Goal: Find specific page/section: Find specific page/section

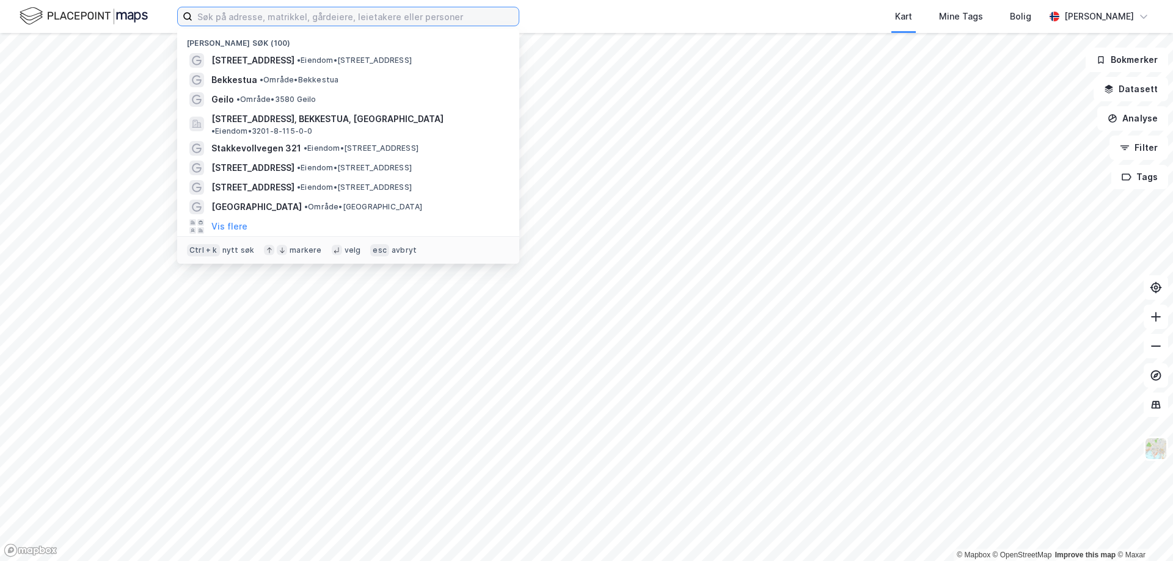
click at [332, 19] on input at bounding box center [355, 16] width 326 height 18
click at [228, 17] on input at bounding box center [355, 16] width 326 height 18
click at [359, 19] on input at bounding box center [355, 16] width 326 height 18
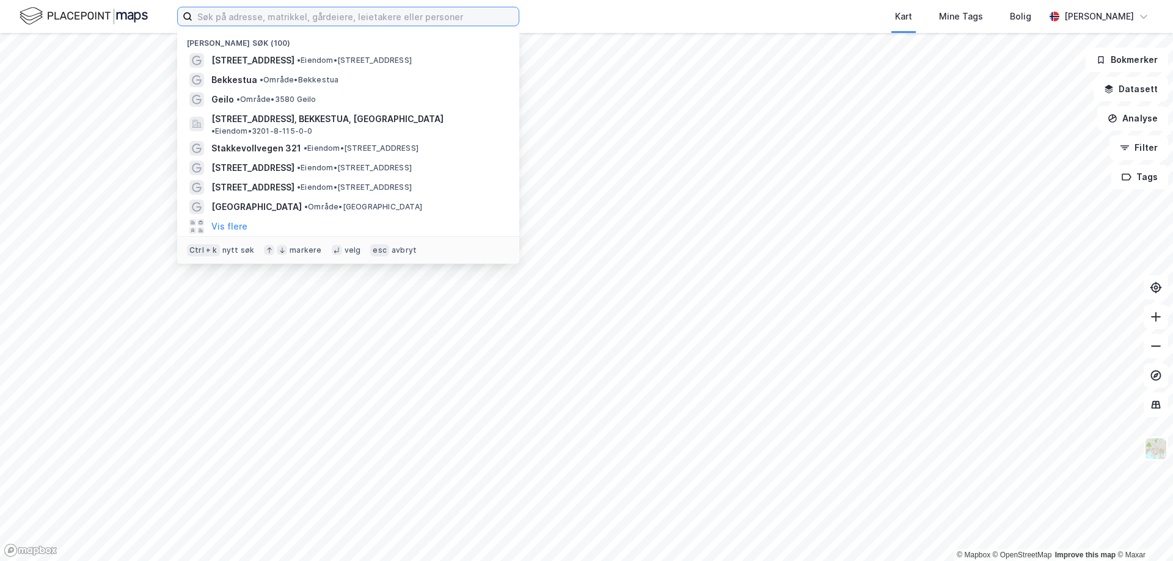
click at [283, 20] on input at bounding box center [355, 16] width 326 height 18
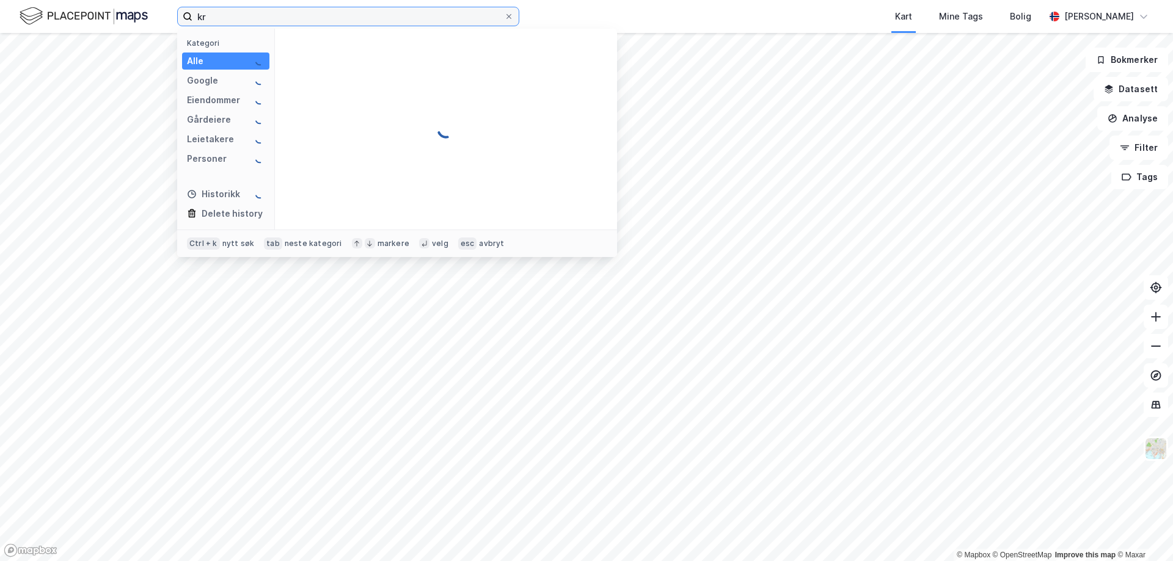
type input "k"
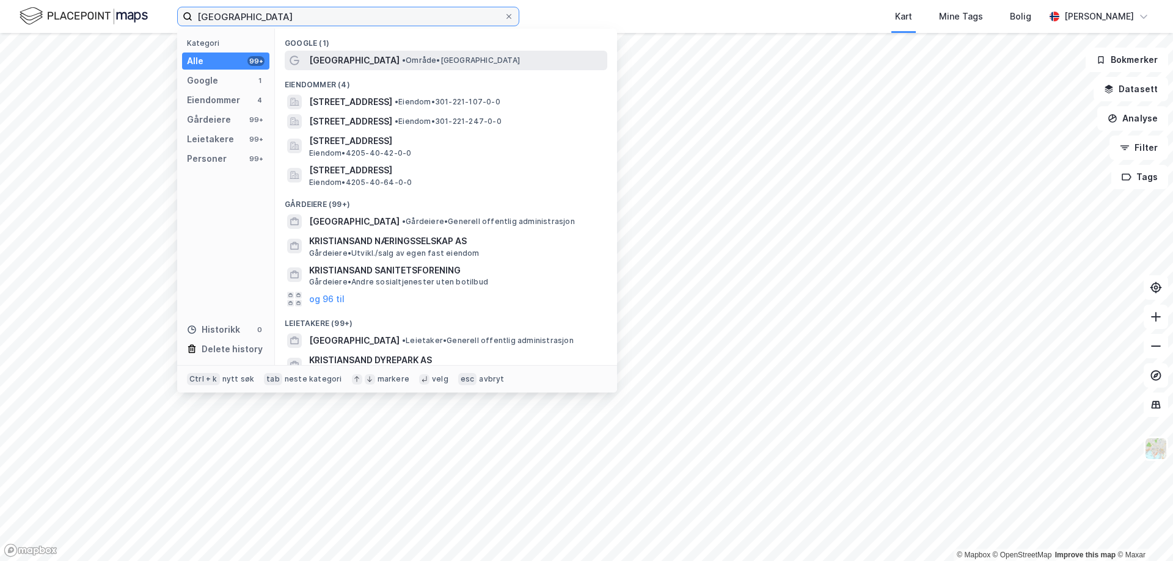
type input "kristiansand"
click at [321, 54] on span "Kristiansand" at bounding box center [354, 60] width 90 height 15
